Goal: Task Accomplishment & Management: Use online tool/utility

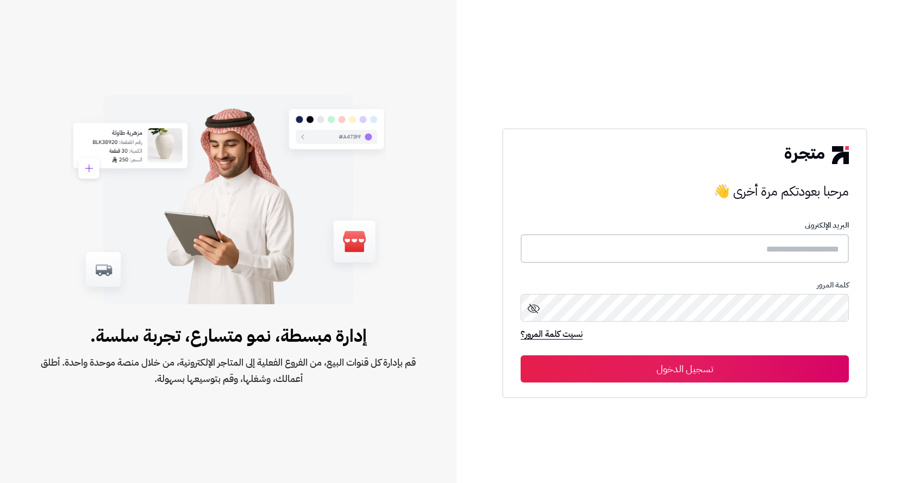
type input "**********"
click at [725, 373] on button "تسجيل الدخول" at bounding box center [685, 368] width 328 height 27
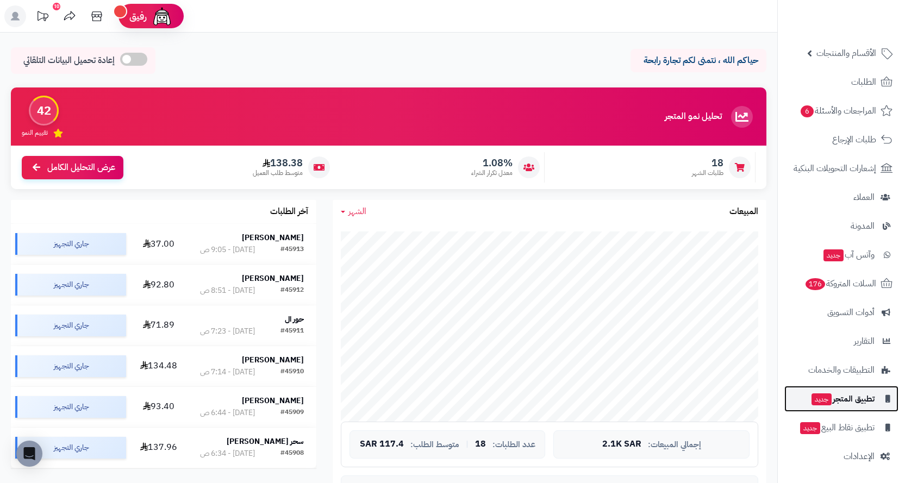
click at [863, 398] on span "تطبيق المتجر جديد" at bounding box center [842, 398] width 64 height 15
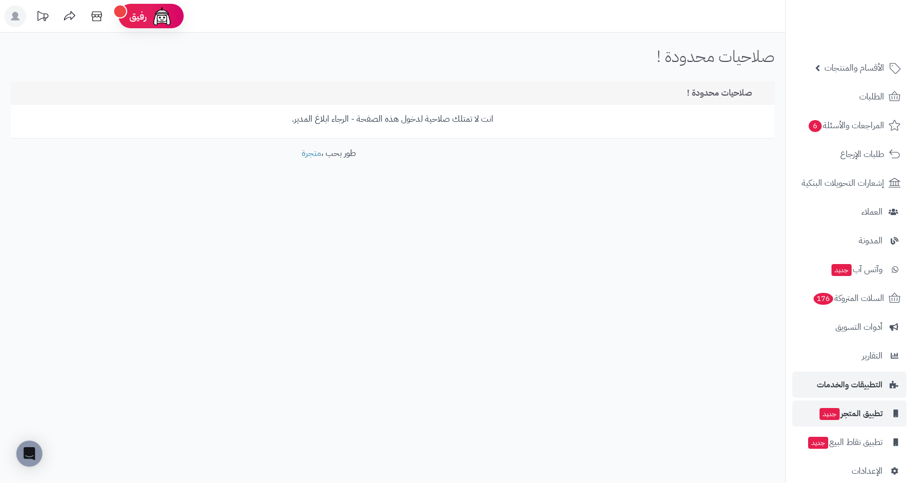
scroll to position [43, 0]
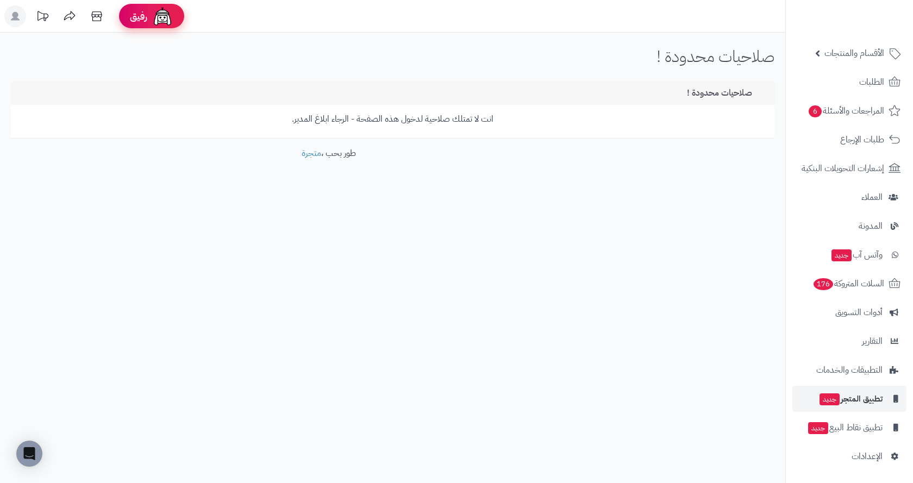
click at [150, 18] on div "رفيق" at bounding box center [151, 16] width 43 height 22
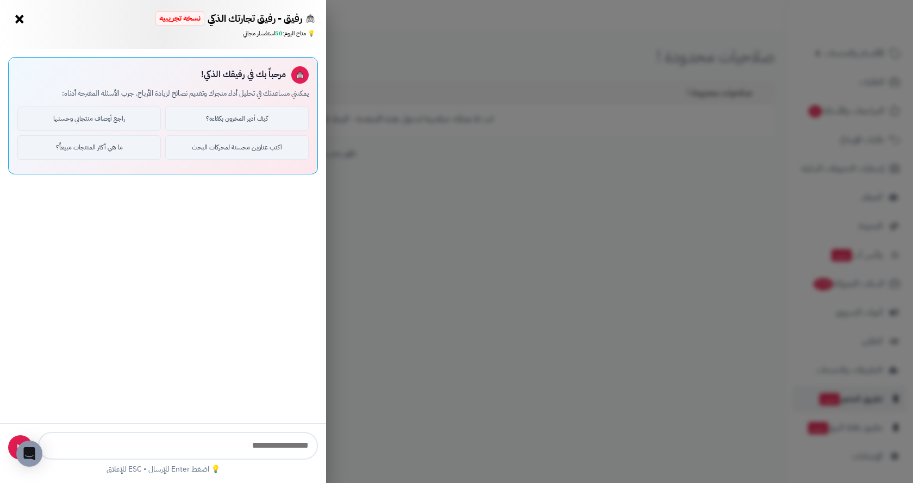
click at [22, 17] on button "×" at bounding box center [19, 18] width 17 height 17
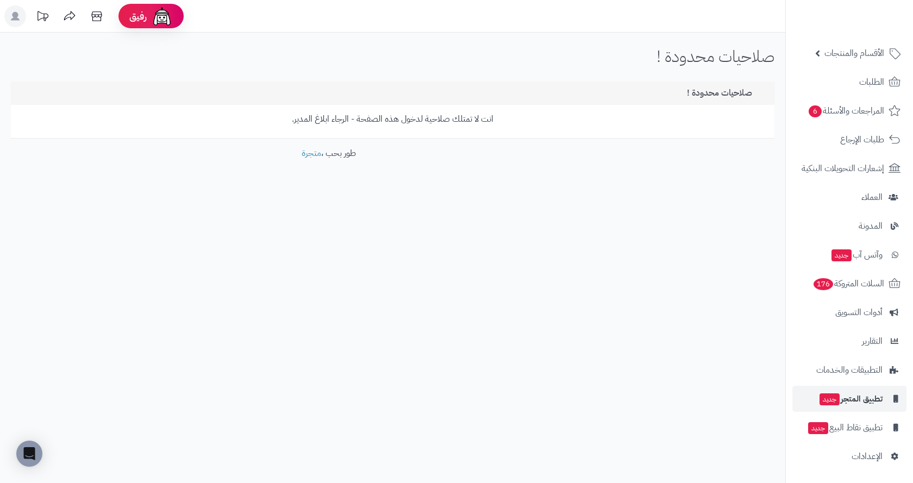
click at [23, 21] on rect at bounding box center [15, 16] width 22 height 22
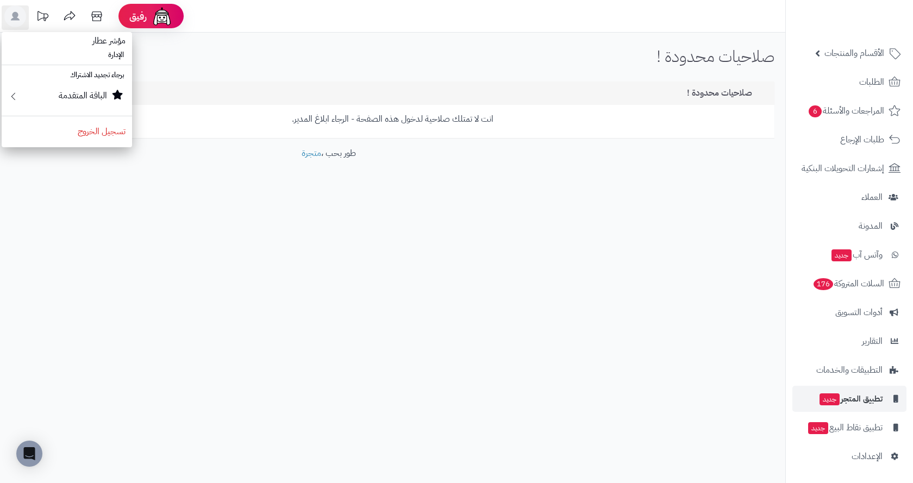
click at [196, 49] on div "صلاحيات محدودة ! الرئيسية صلاحيات محدودة !" at bounding box center [392, 60] width 785 height 26
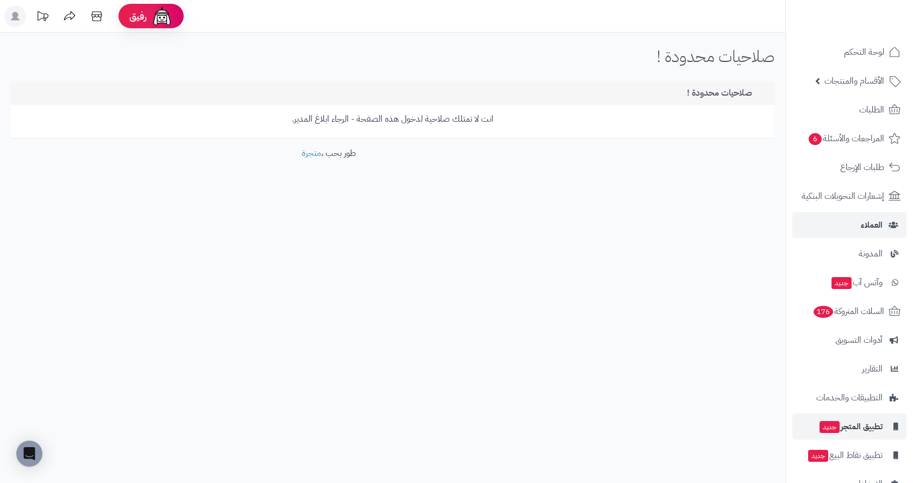
scroll to position [0, 0]
